Goal: Task Accomplishment & Management: Use online tool/utility

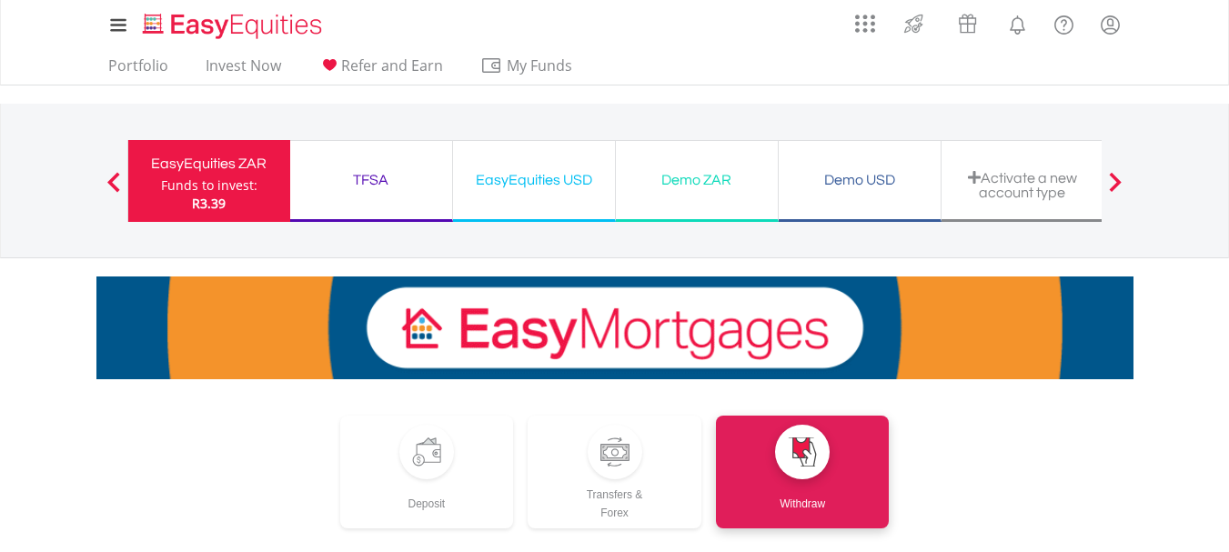
click at [523, 174] on div "EasyEquities USD" at bounding box center [534, 179] width 140 height 25
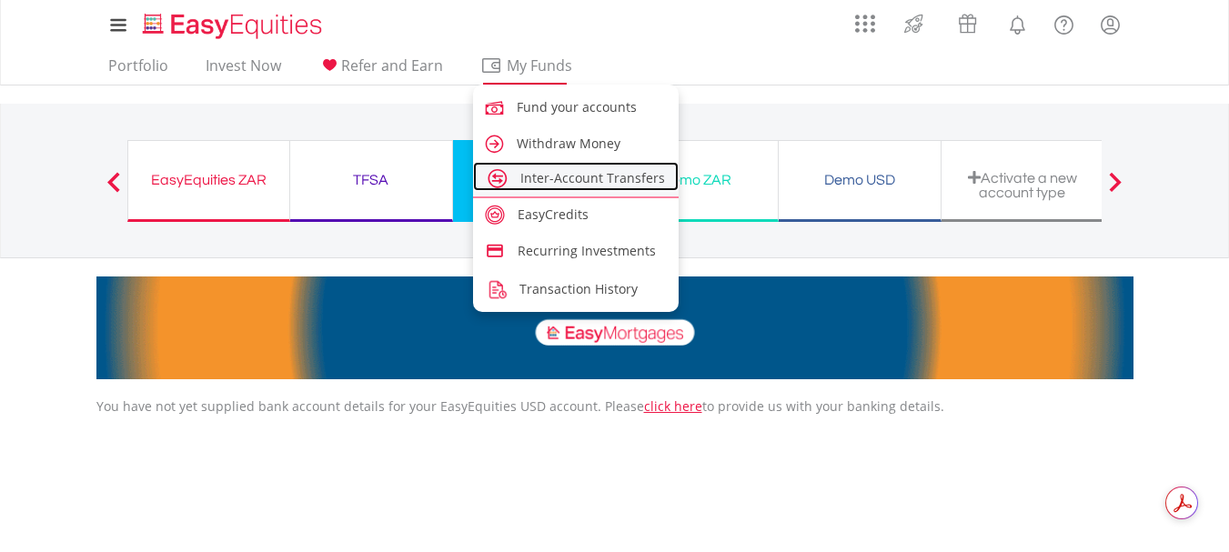
click at [555, 176] on span "Inter-Account Transfers" at bounding box center [592, 177] width 145 height 17
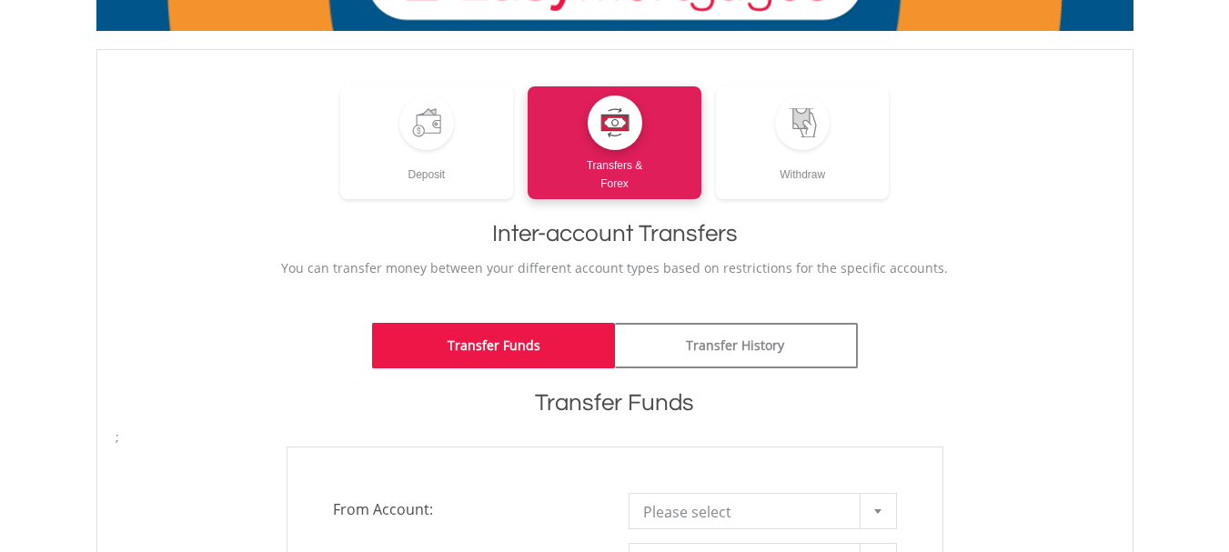
scroll to position [182, 0]
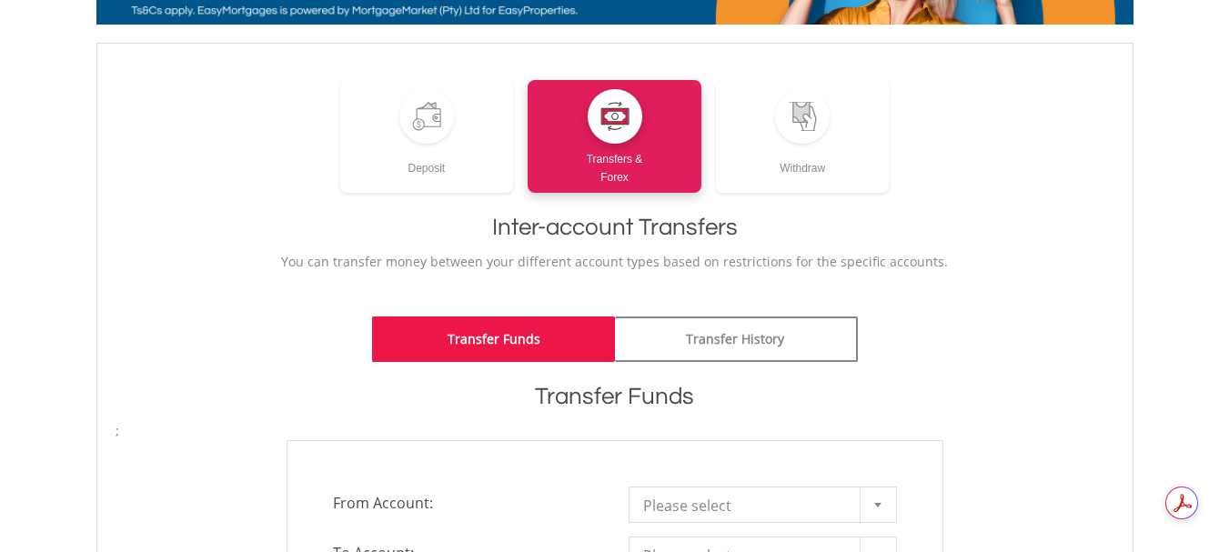
click at [538, 337] on link "Transfer Funds" at bounding box center [493, 338] width 243 height 45
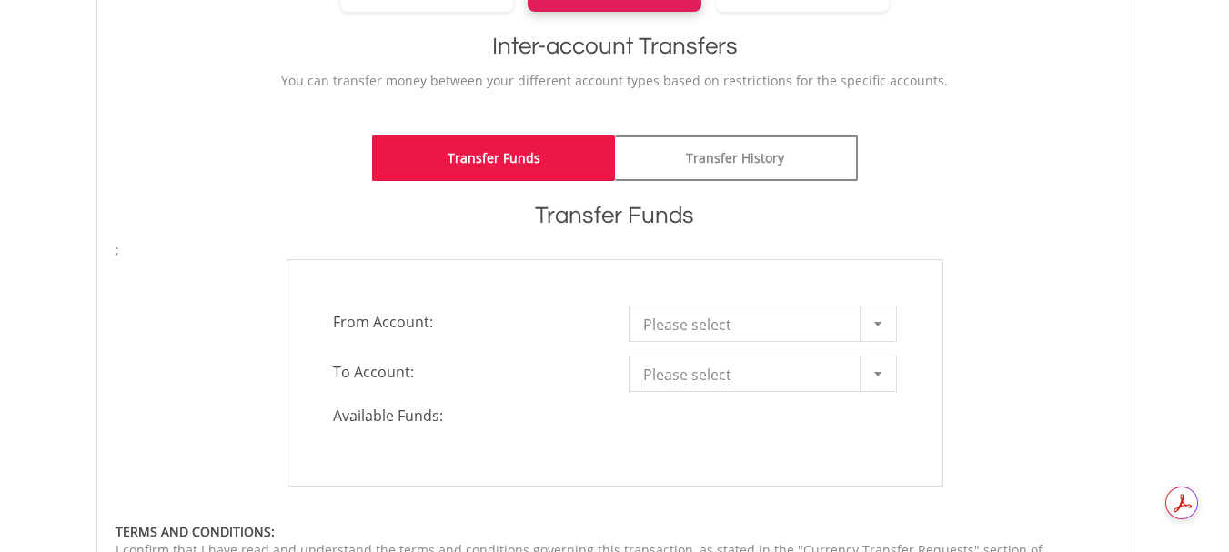
scroll to position [364, 0]
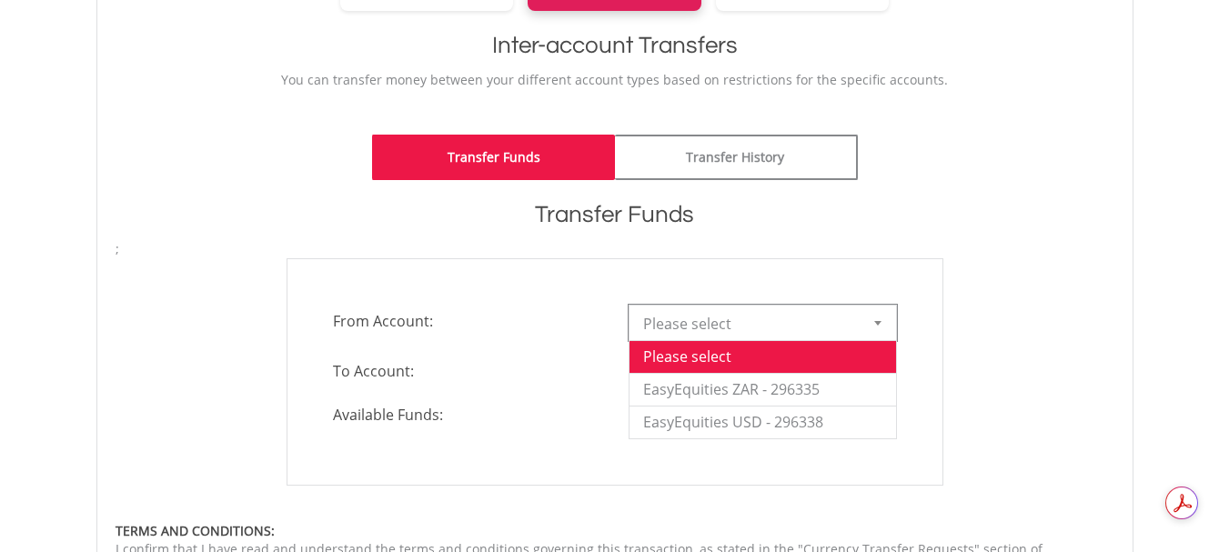
click at [875, 323] on b at bounding box center [877, 323] width 7 height 5
click at [810, 421] on li "EasyEquities USD - 296338" at bounding box center [762, 422] width 266 height 33
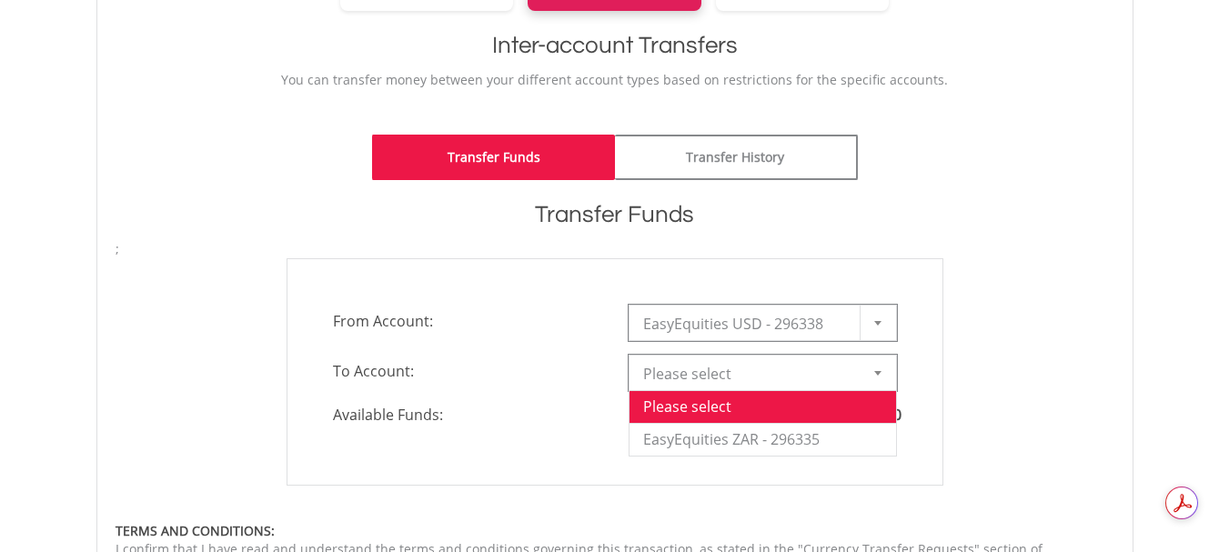
click at [878, 372] on b at bounding box center [877, 373] width 7 height 5
click at [772, 437] on li "EasyEquities ZAR - 296335" at bounding box center [762, 439] width 266 height 33
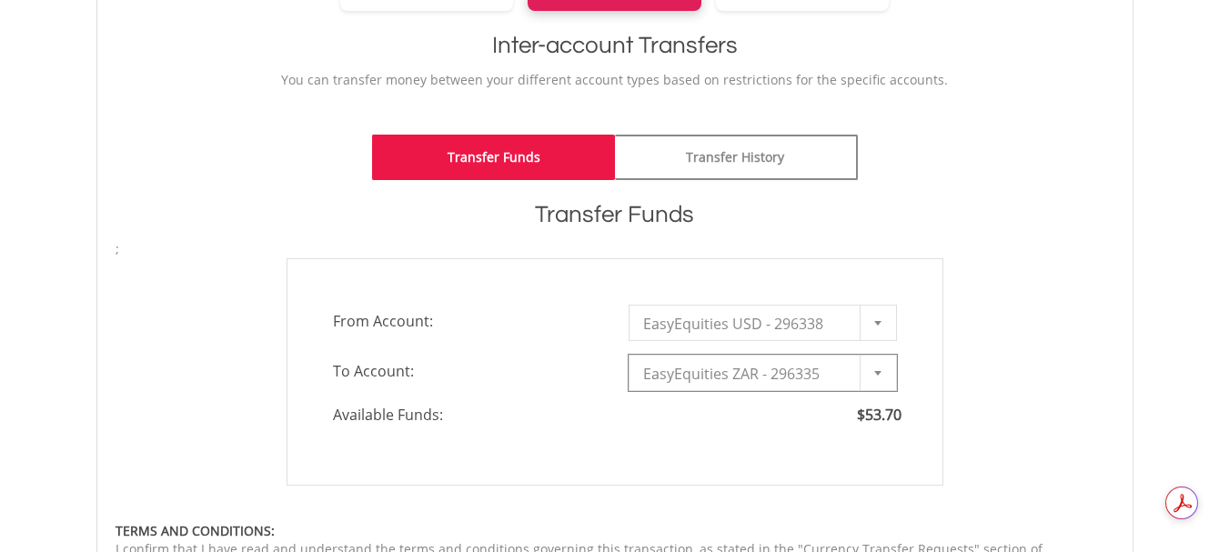
type input "*"
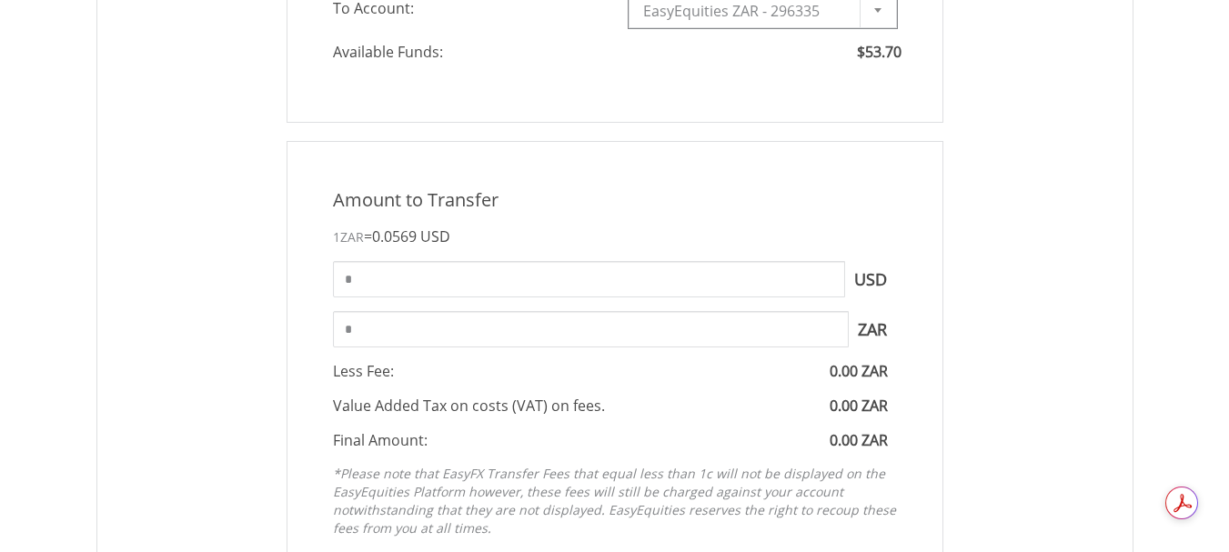
scroll to position [728, 0]
click at [354, 278] on input "*" at bounding box center [589, 278] width 512 height 36
type input "*****"
click at [349, 330] on input "*****" at bounding box center [591, 328] width 516 height 36
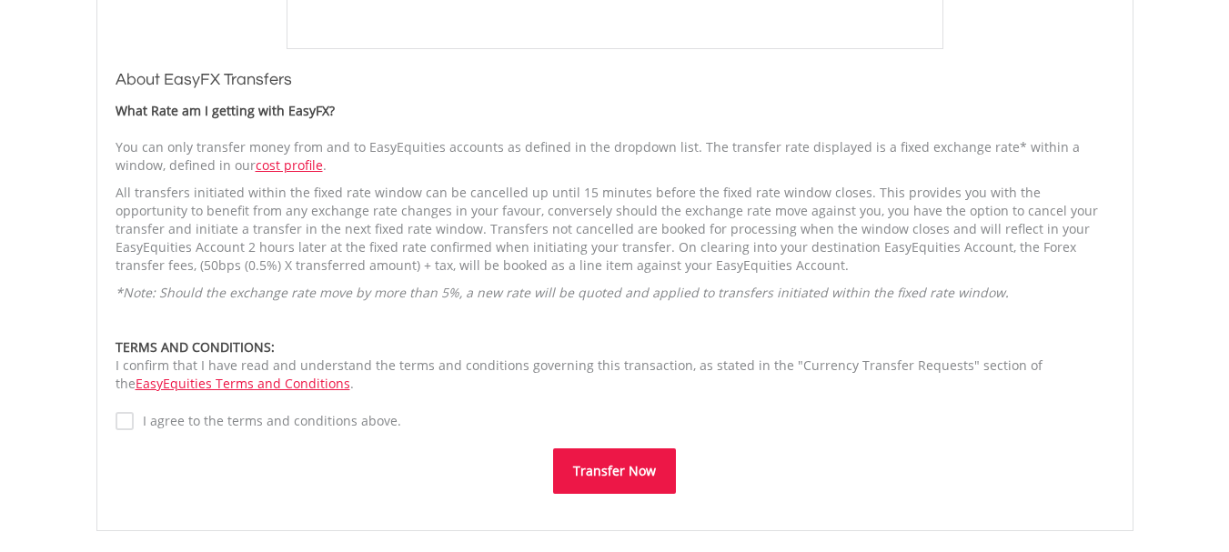
scroll to position [1273, 0]
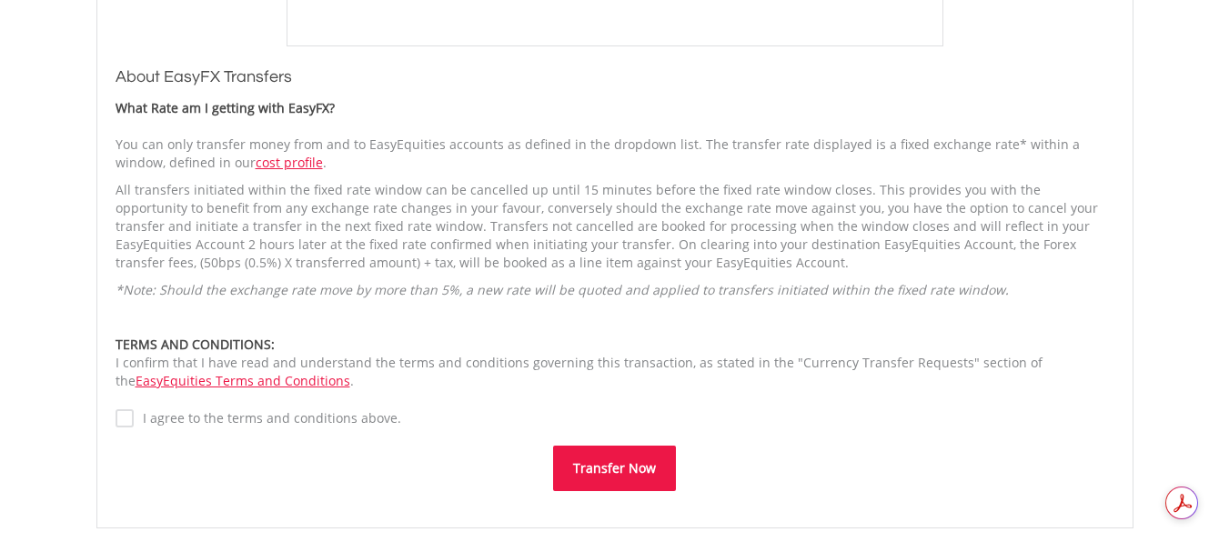
click at [610, 466] on button "Transfer Now" at bounding box center [614, 468] width 123 height 45
